Goal: Navigation & Orientation: Understand site structure

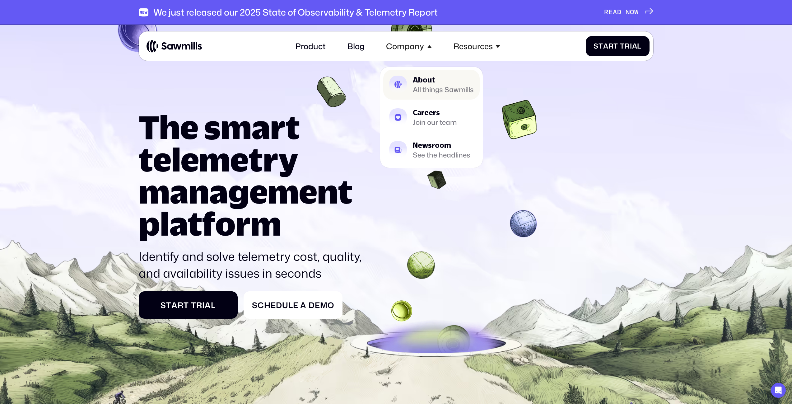
click at [427, 83] on div "About" at bounding box center [443, 79] width 61 height 7
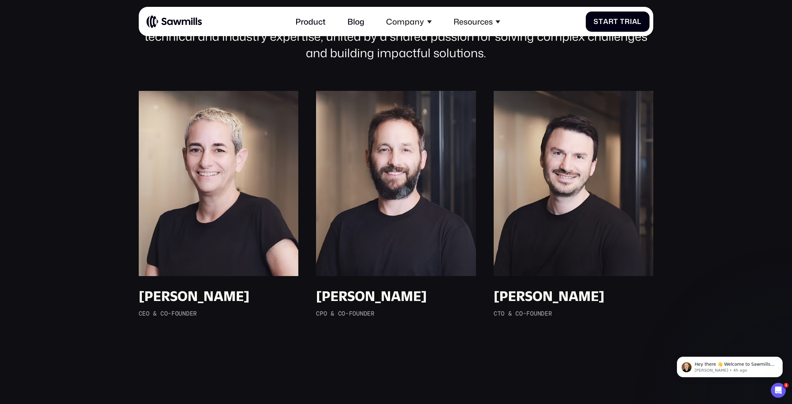
scroll to position [661, 0]
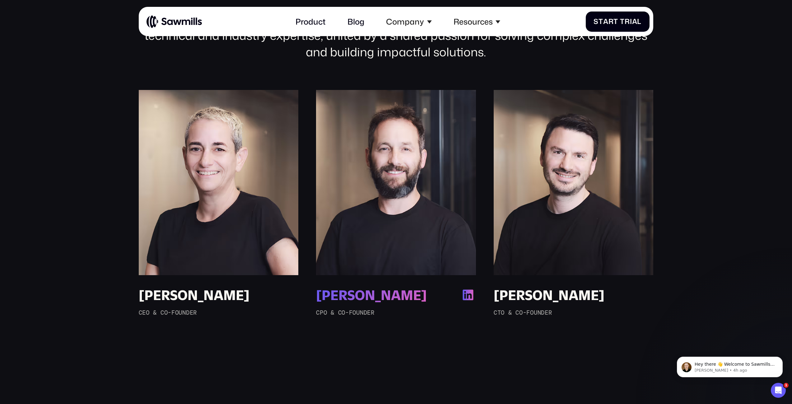
click at [367, 171] on img at bounding box center [396, 182] width 160 height 185
click at [235, 154] on img at bounding box center [219, 182] width 160 height 185
click at [334, 300] on div "Erez Rusovsky" at bounding box center [371, 295] width 111 height 16
click at [527, 163] on img at bounding box center [574, 182] width 160 height 185
click at [568, 296] on div "Amir Jakoby" at bounding box center [549, 295] width 111 height 16
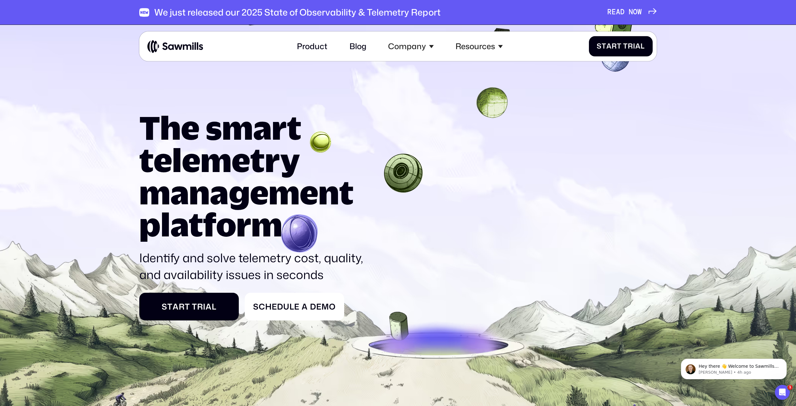
click at [617, 8] on span "A" at bounding box center [618, 12] width 4 height 8
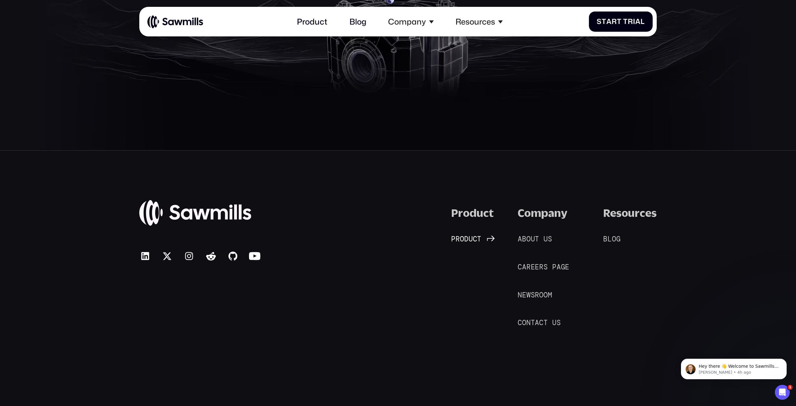
scroll to position [2436, 0]
click at [458, 235] on span "r" at bounding box center [458, 239] width 4 height 8
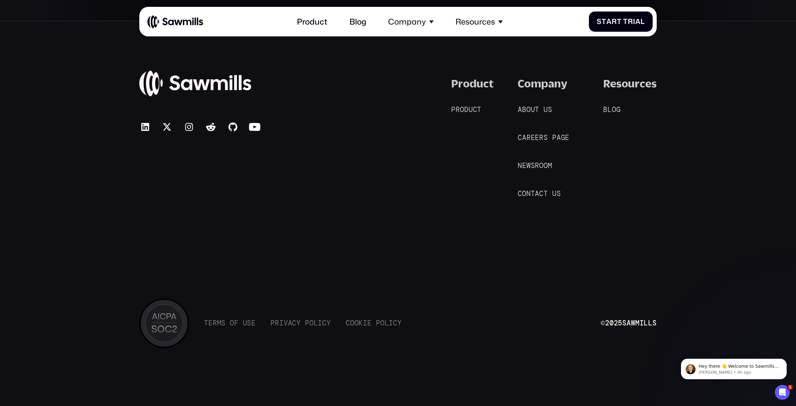
scroll to position [4081, 0]
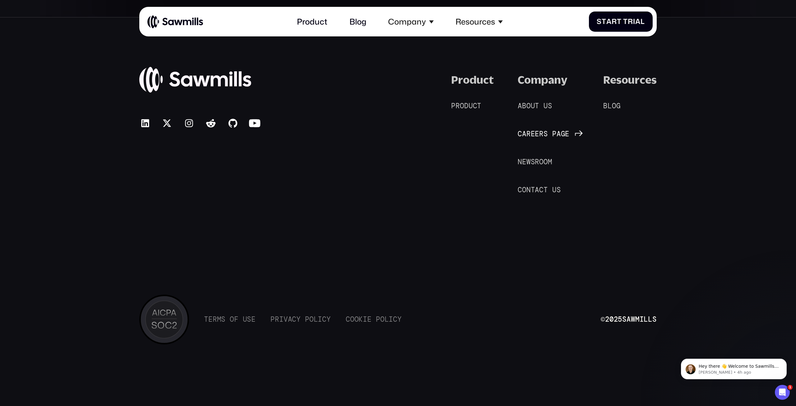
click at [551, 133] on span at bounding box center [550, 134] width 4 height 8
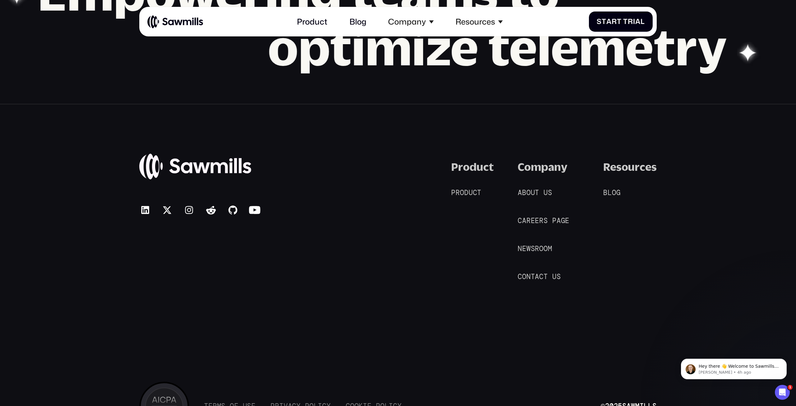
scroll to position [992, 0]
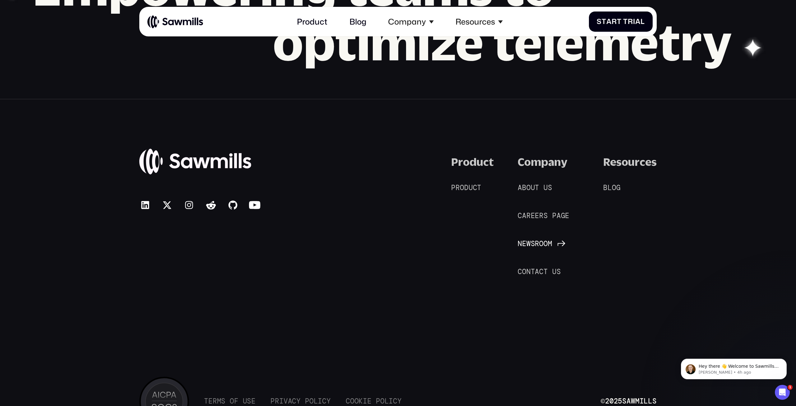
click at [520, 243] on span "N" at bounding box center [520, 244] width 4 height 8
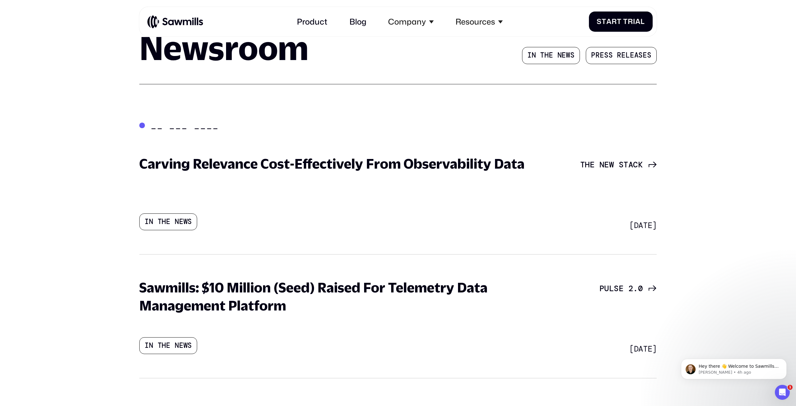
drag, startPoint x: 66, startPoint y: 265, endPoint x: 266, endPoint y: 147, distance: 232.1
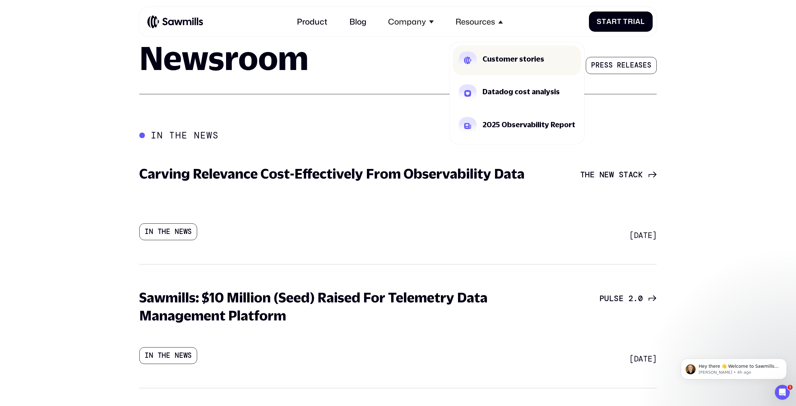
click at [490, 52] on link "Customer stories" at bounding box center [517, 60] width 128 height 30
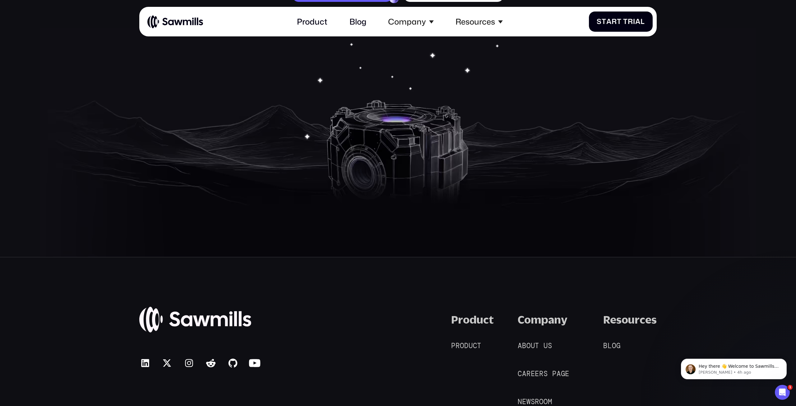
scroll to position [1795, 0]
